Goal: Use online tool/utility

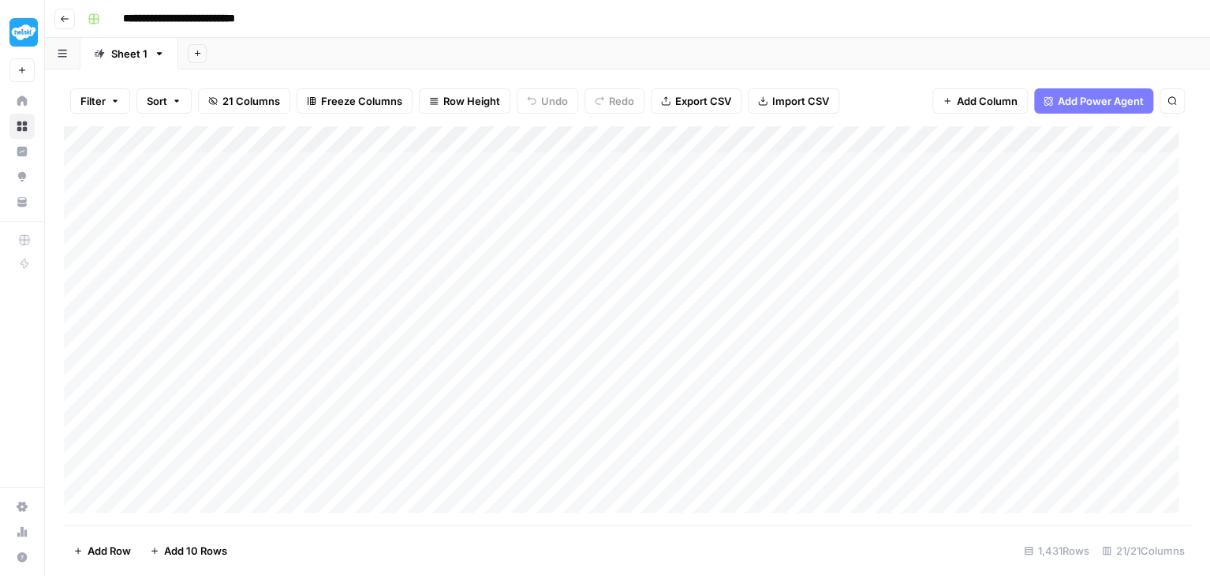
click at [17, 99] on icon at bounding box center [22, 100] width 11 height 11
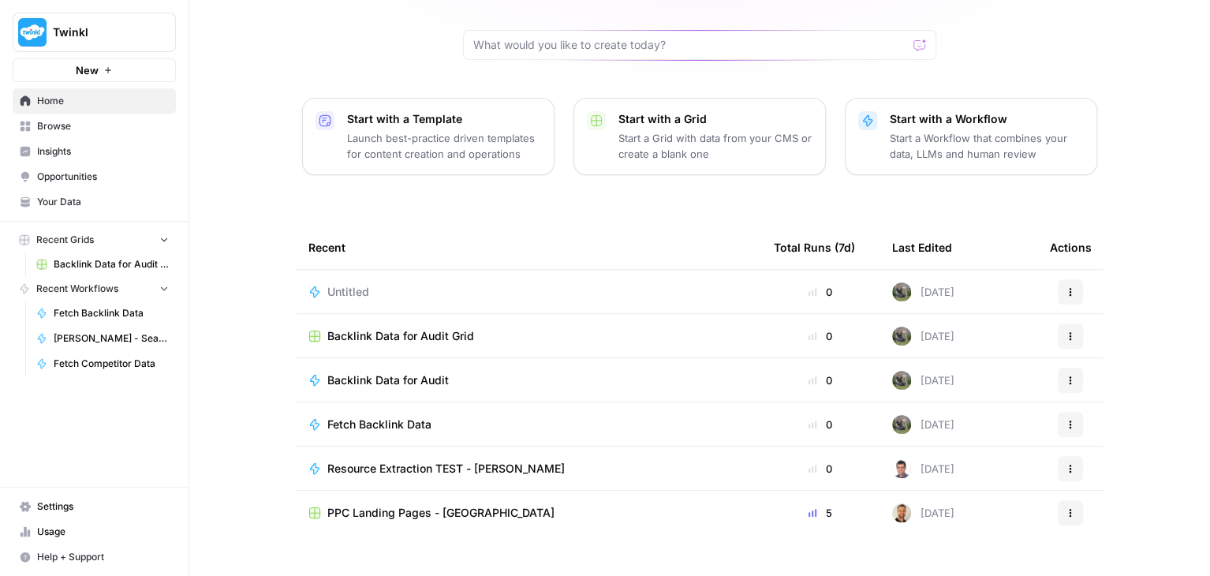
scroll to position [149, 0]
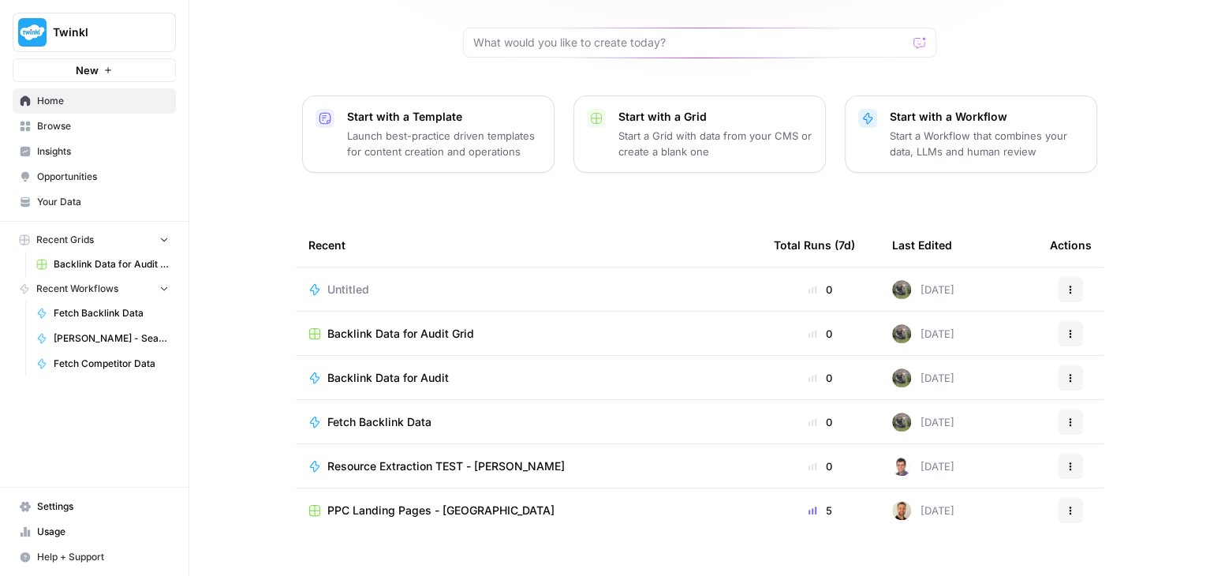
click at [386, 458] on span "Resource Extraction TEST - [PERSON_NAME]" at bounding box center [445, 466] width 237 height 16
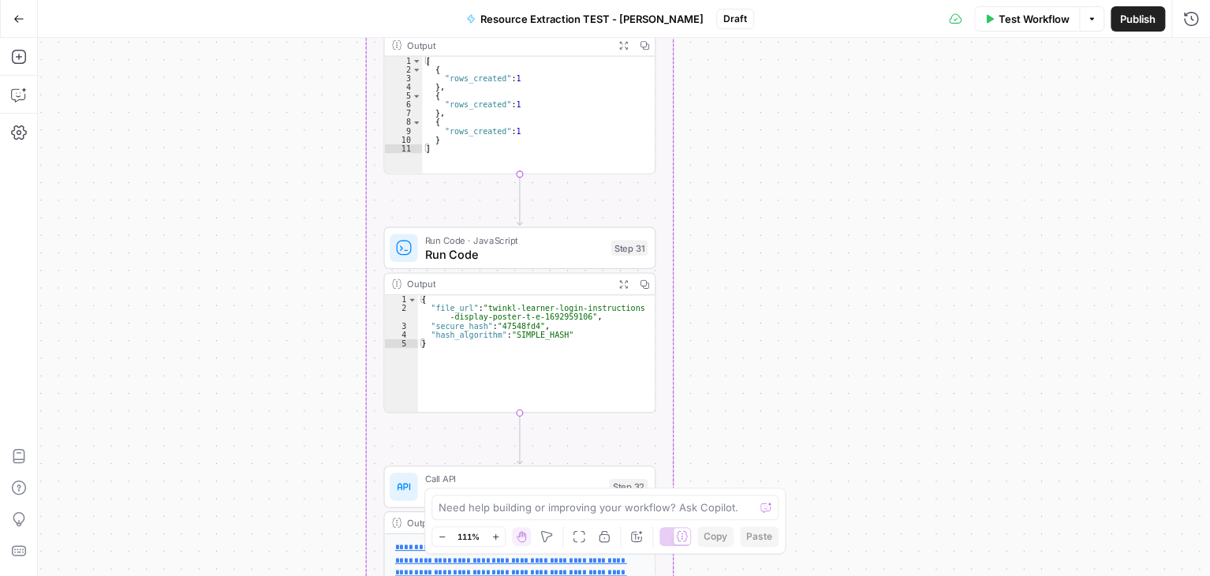
click at [529, 252] on span "Run Code" at bounding box center [514, 253] width 179 height 17
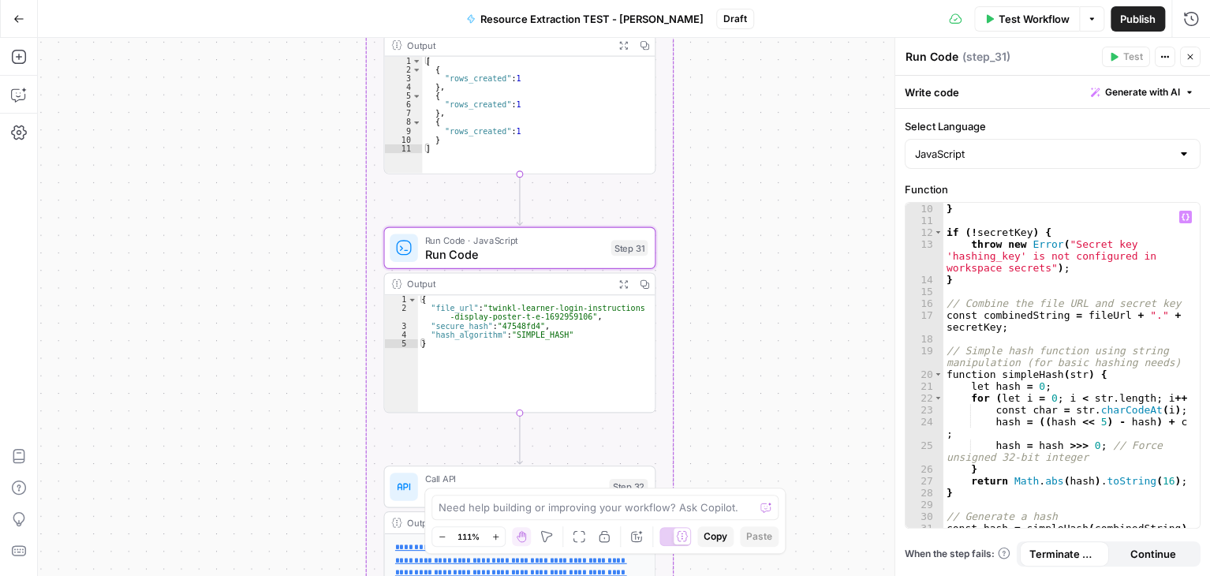
scroll to position [230, 0]
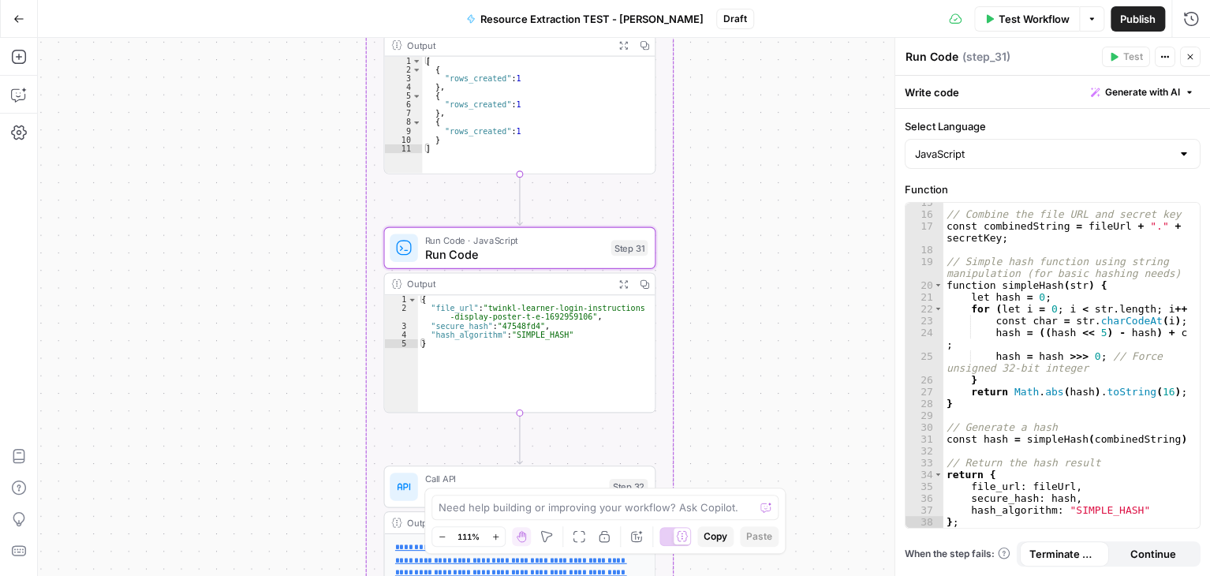
click at [1196, 58] on button "Close" at bounding box center [1190, 57] width 21 height 21
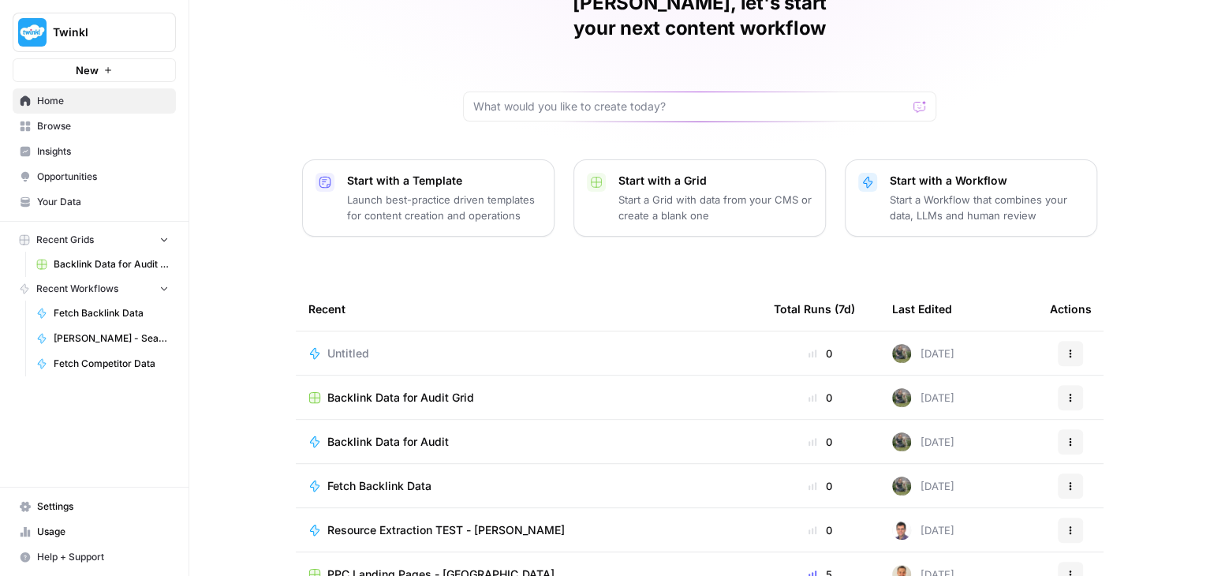
scroll to position [149, 0]
